Goal: Task Accomplishment & Management: Complete application form

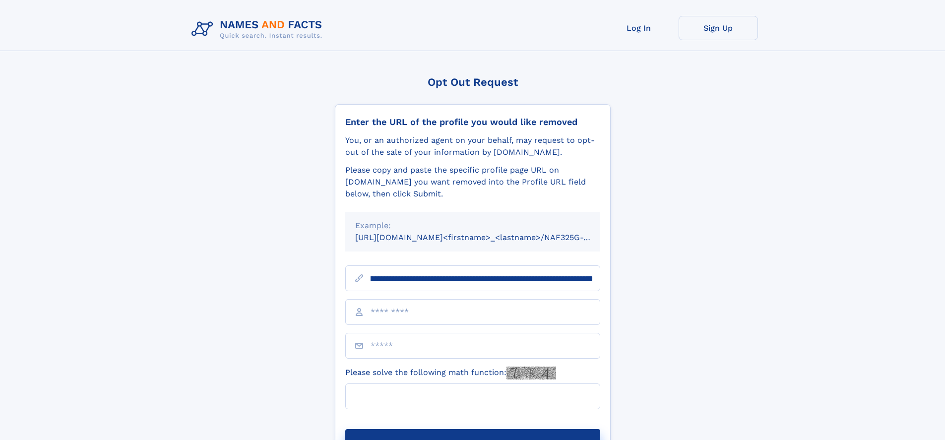
scroll to position [0, 110]
type input "**********"
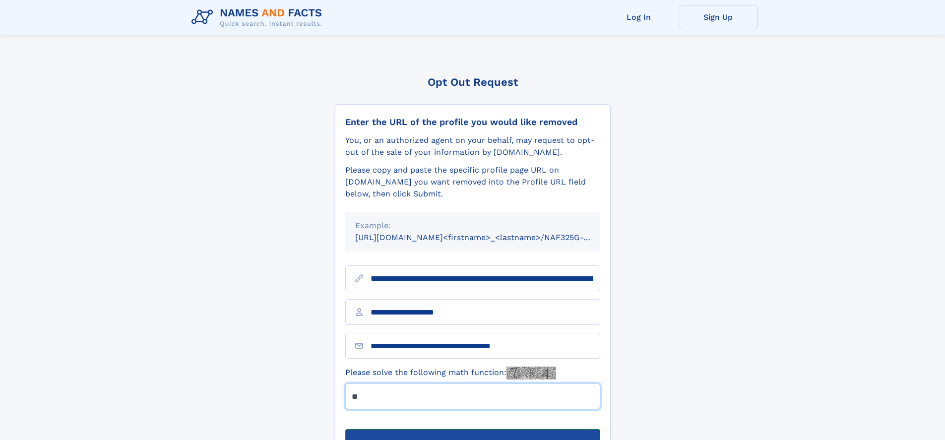
type input "**"
click at [472, 429] on button "Submit Opt Out Request" at bounding box center [472, 445] width 255 height 32
